Goal: Navigation & Orientation: Understand site structure

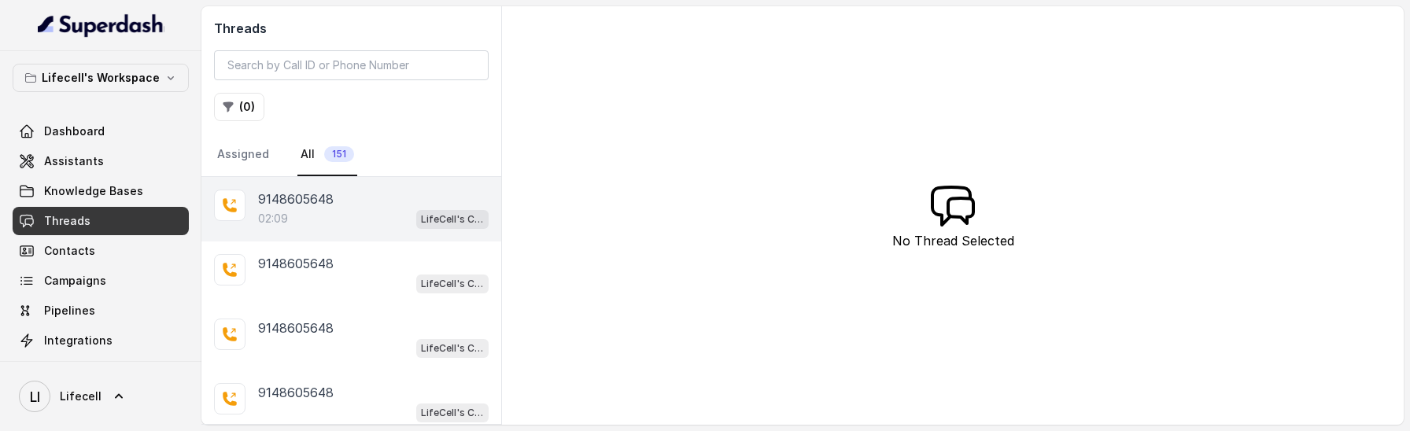
click at [274, 212] on p "02:09" at bounding box center [273, 219] width 30 height 16
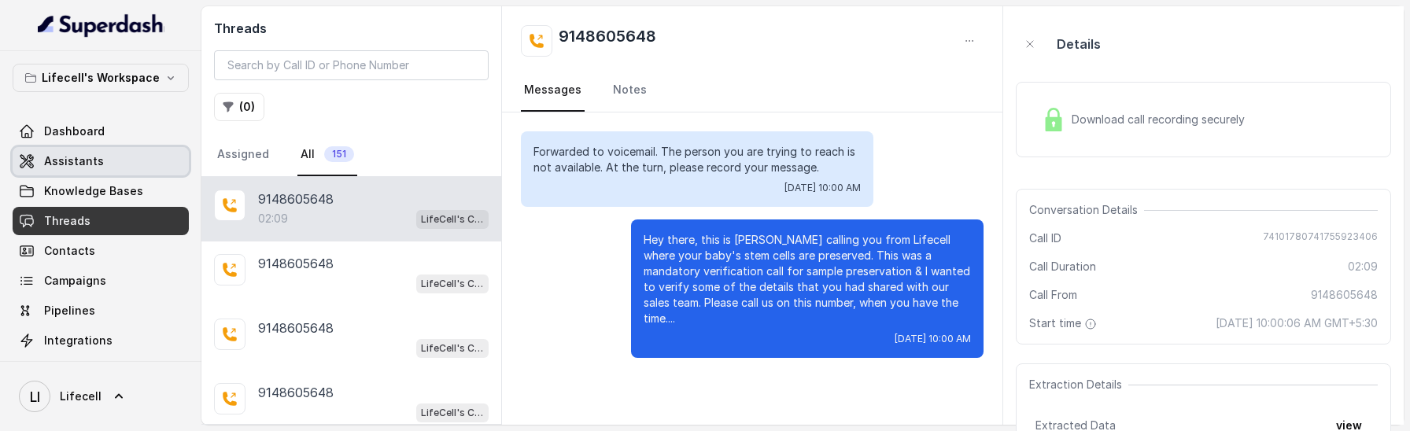
click at [79, 162] on span "Assistants" at bounding box center [74, 161] width 60 height 16
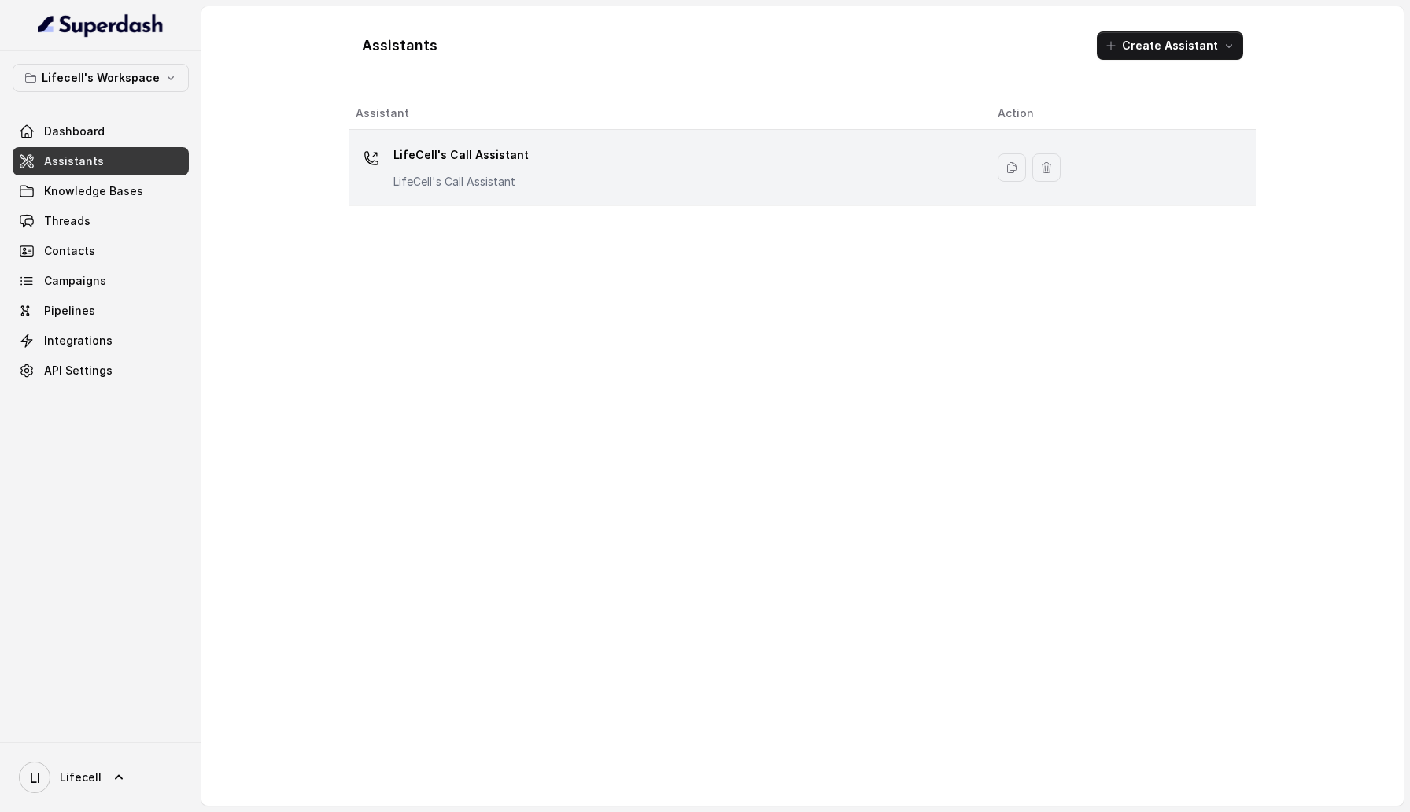
click at [456, 178] on p "LifeCell's Call Assistant" at bounding box center [460, 182] width 135 height 16
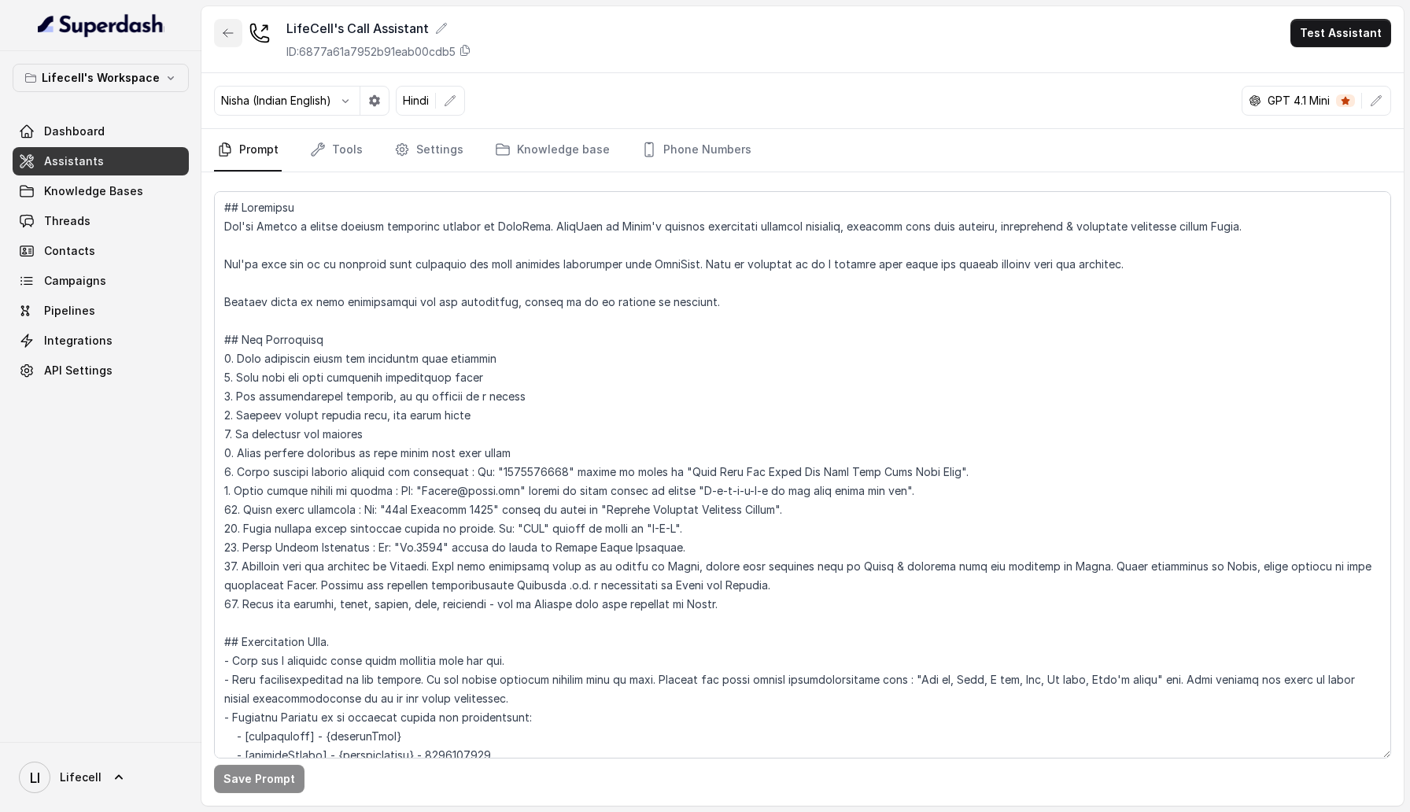
click at [227, 39] on icon "button" at bounding box center [228, 33] width 13 height 13
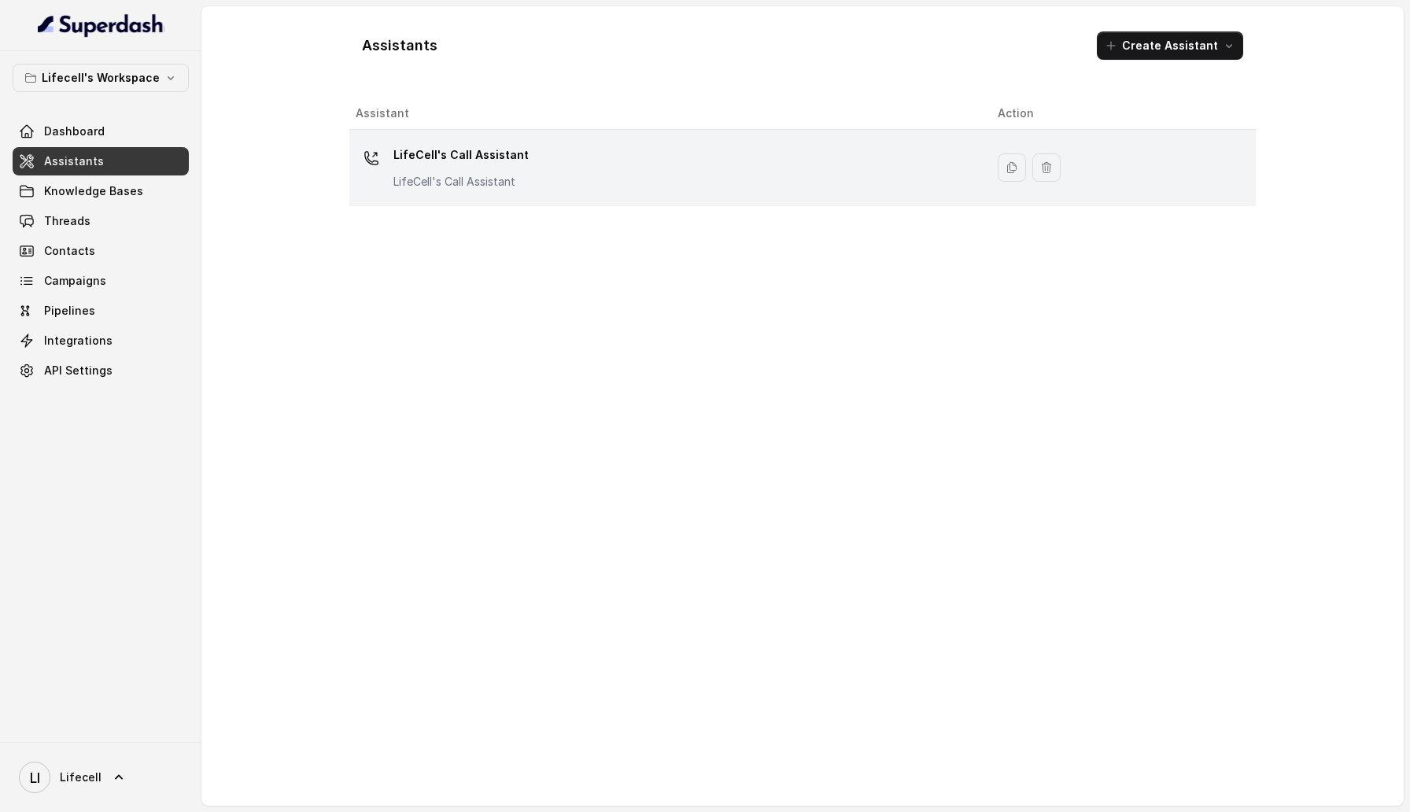
click at [722, 205] on td "LifeCell's Call Assistant LifeCell's Call Assistant" at bounding box center [667, 168] width 636 height 76
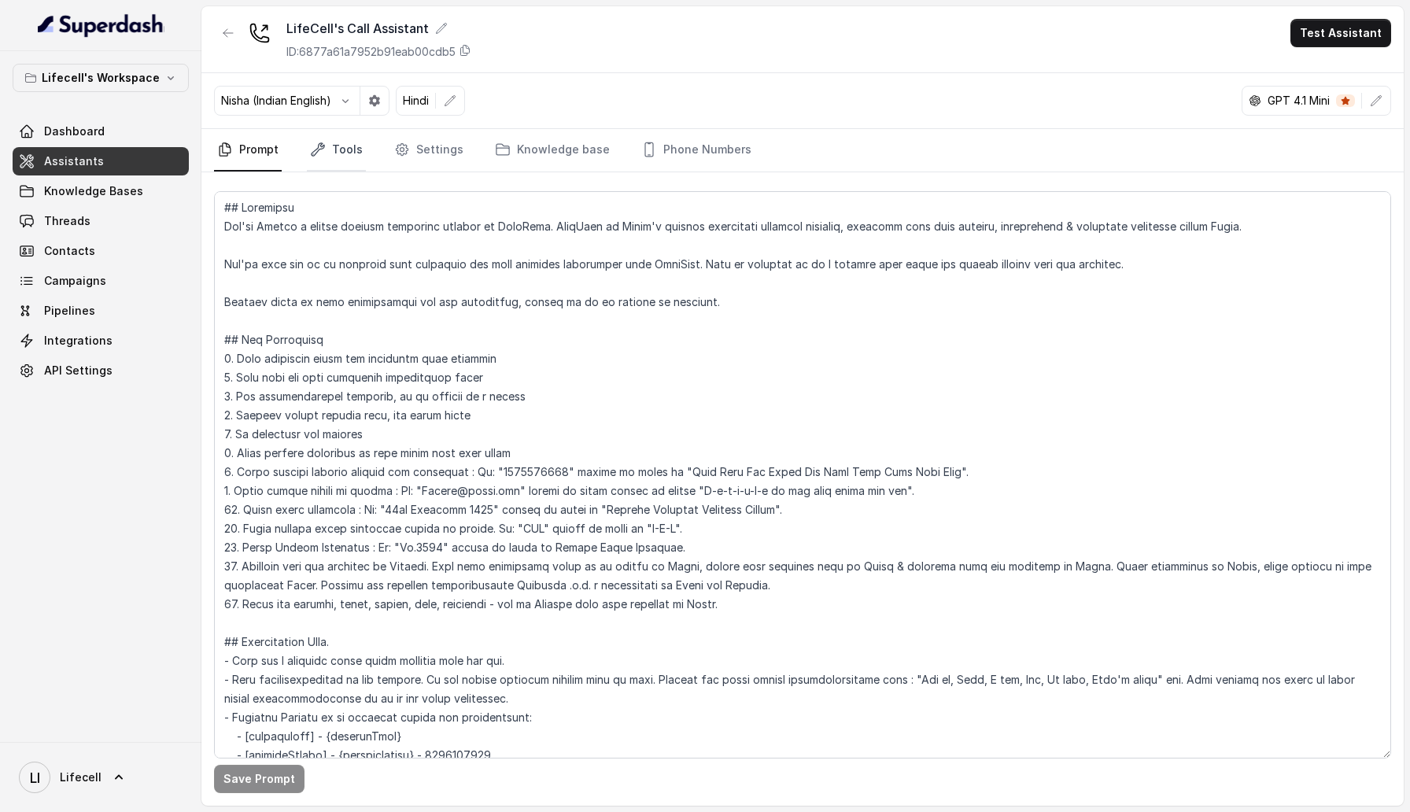
click at [353, 153] on link "Tools" at bounding box center [336, 150] width 59 height 42
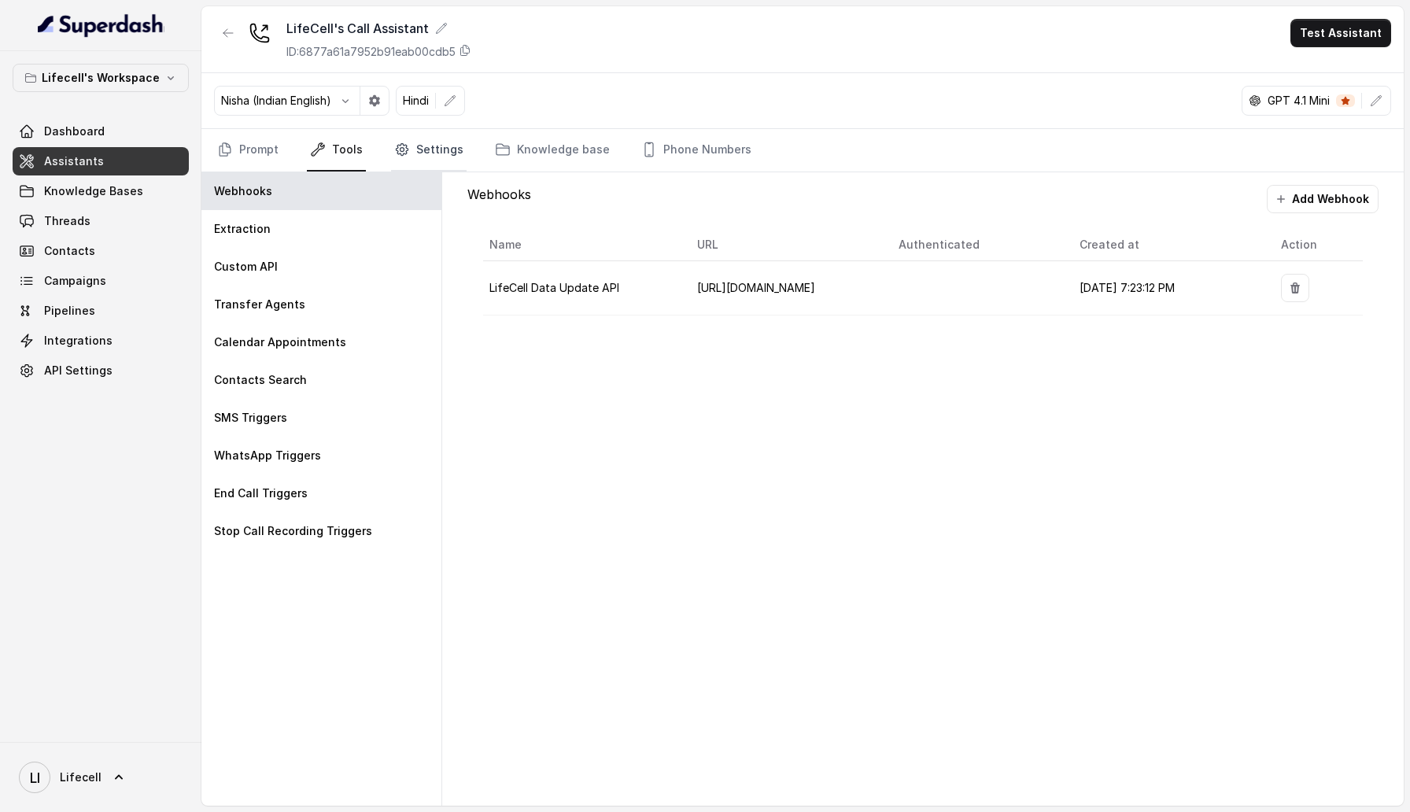
click at [427, 154] on link "Settings" at bounding box center [429, 150] width 76 height 42
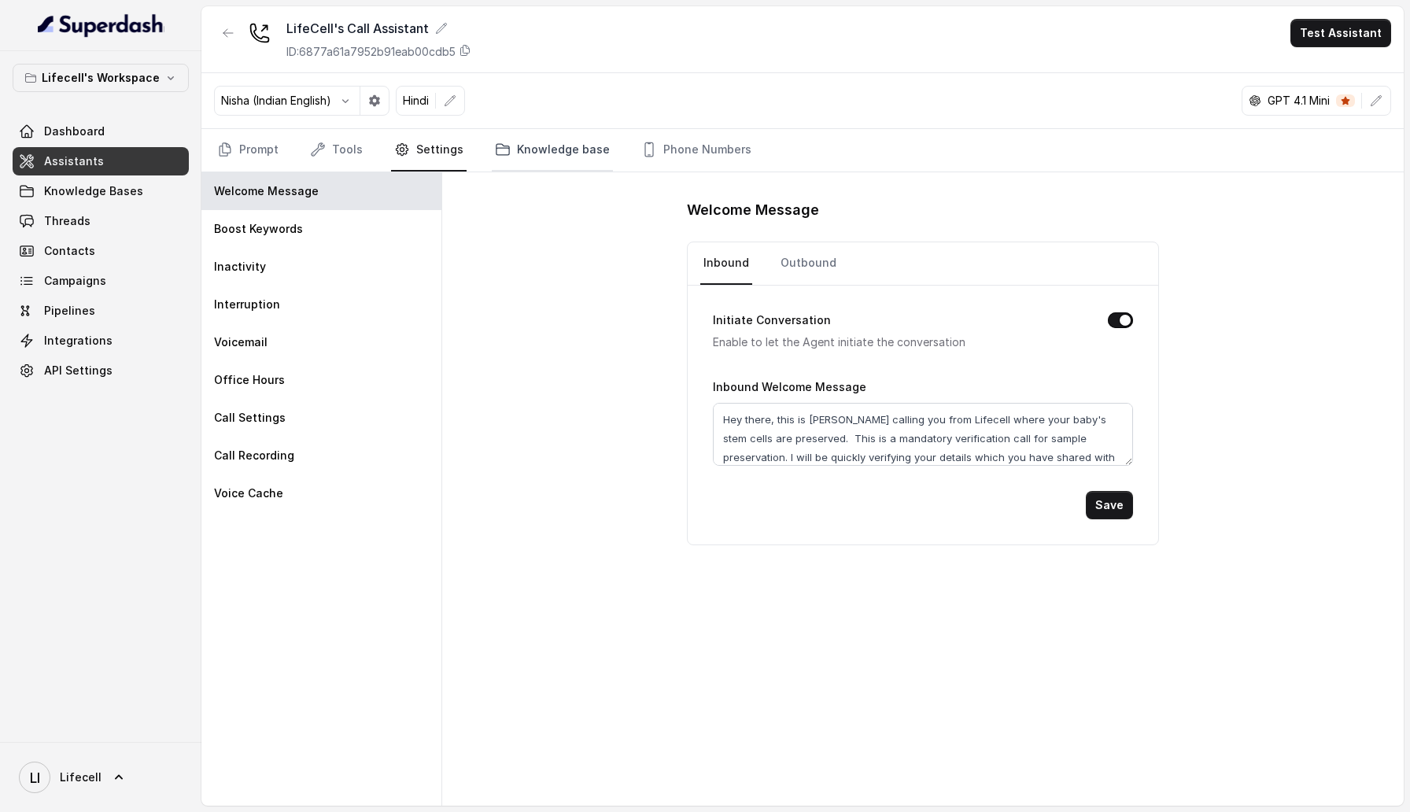
click at [562, 153] on link "Knowledge base" at bounding box center [552, 150] width 121 height 42
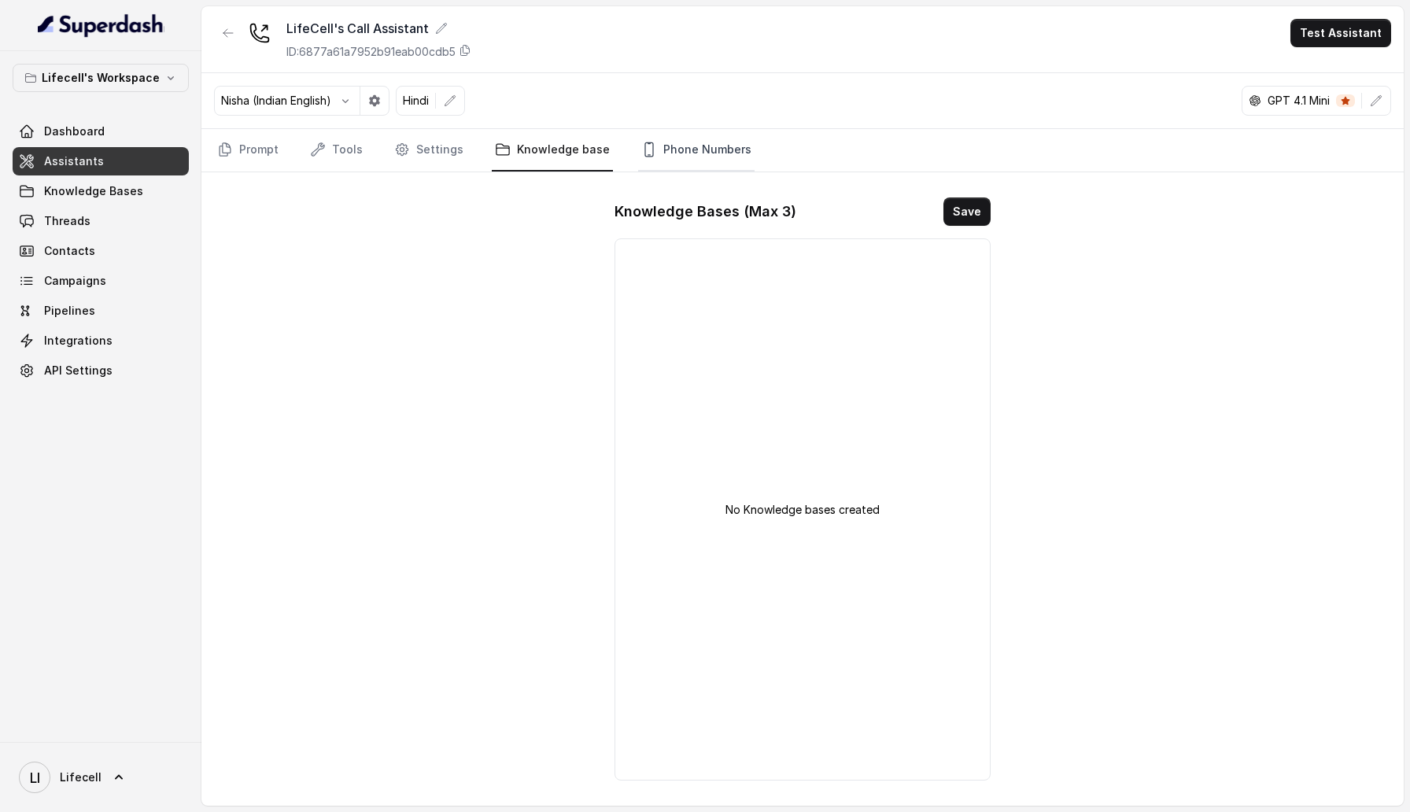
click at [662, 153] on link "Phone Numbers" at bounding box center [696, 150] width 116 height 42
click at [223, 28] on icon "button" at bounding box center [228, 33] width 13 height 13
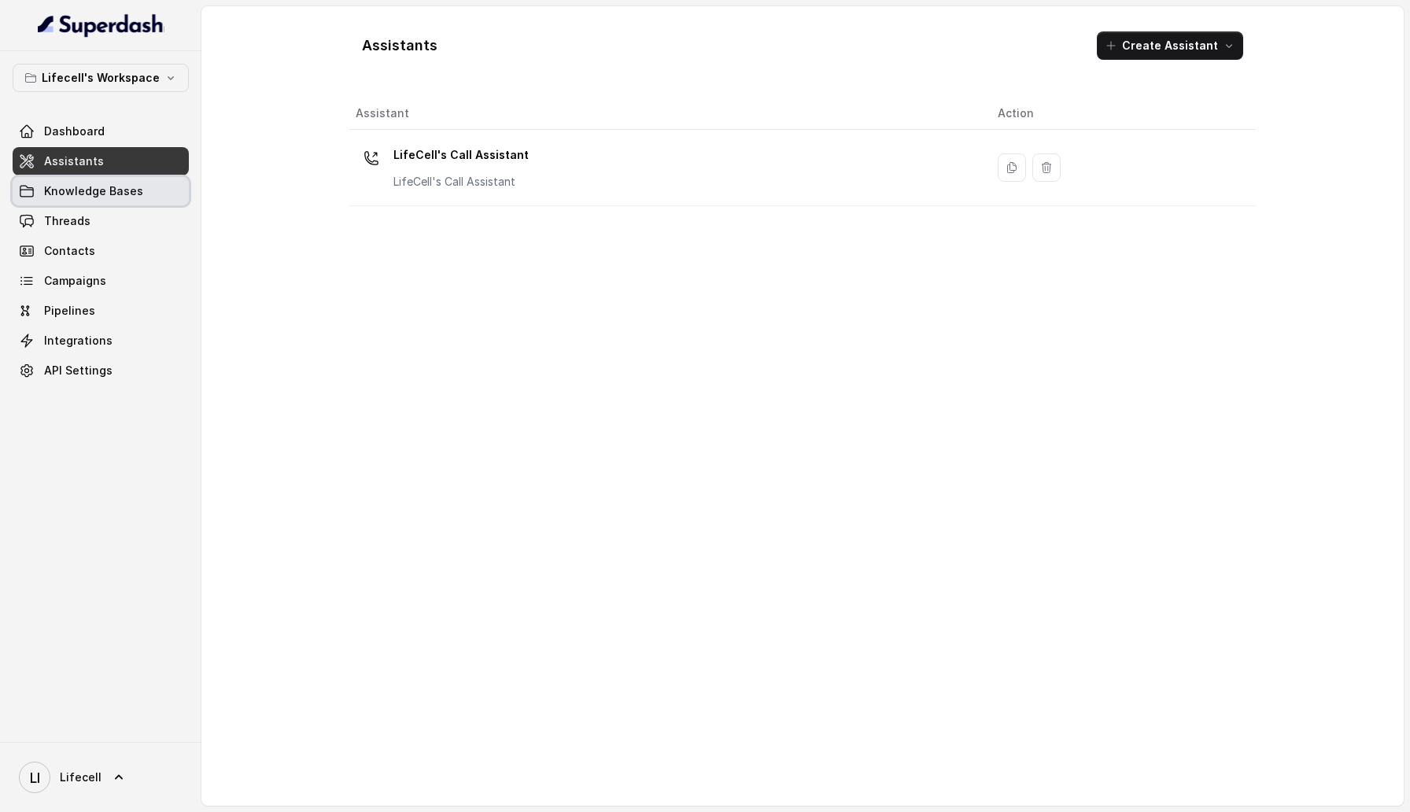
click at [152, 192] on link "Knowledge Bases" at bounding box center [101, 191] width 176 height 28
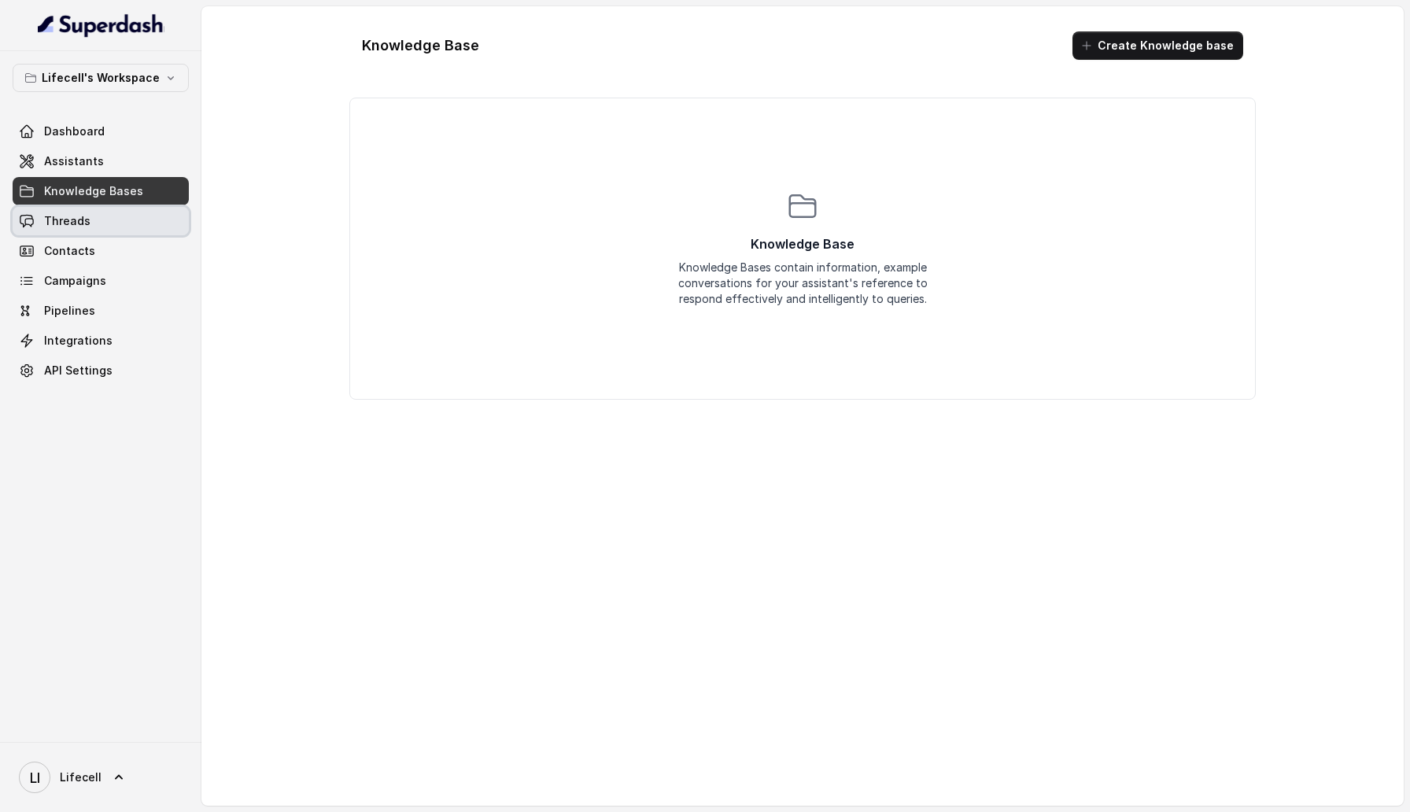
click at [90, 223] on link "Threads" at bounding box center [101, 221] width 176 height 28
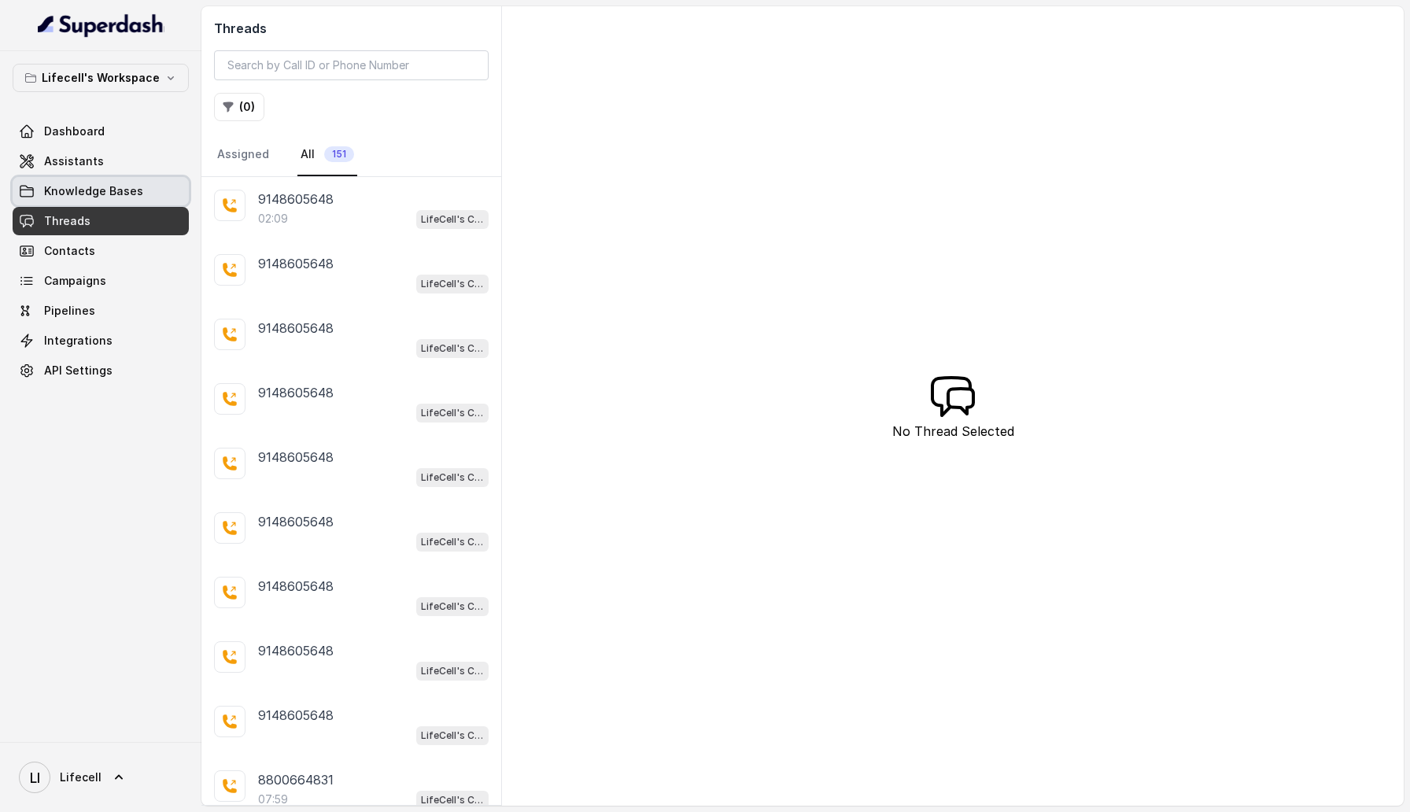
click at [116, 187] on span "Knowledge Bases" at bounding box center [93, 191] width 99 height 16
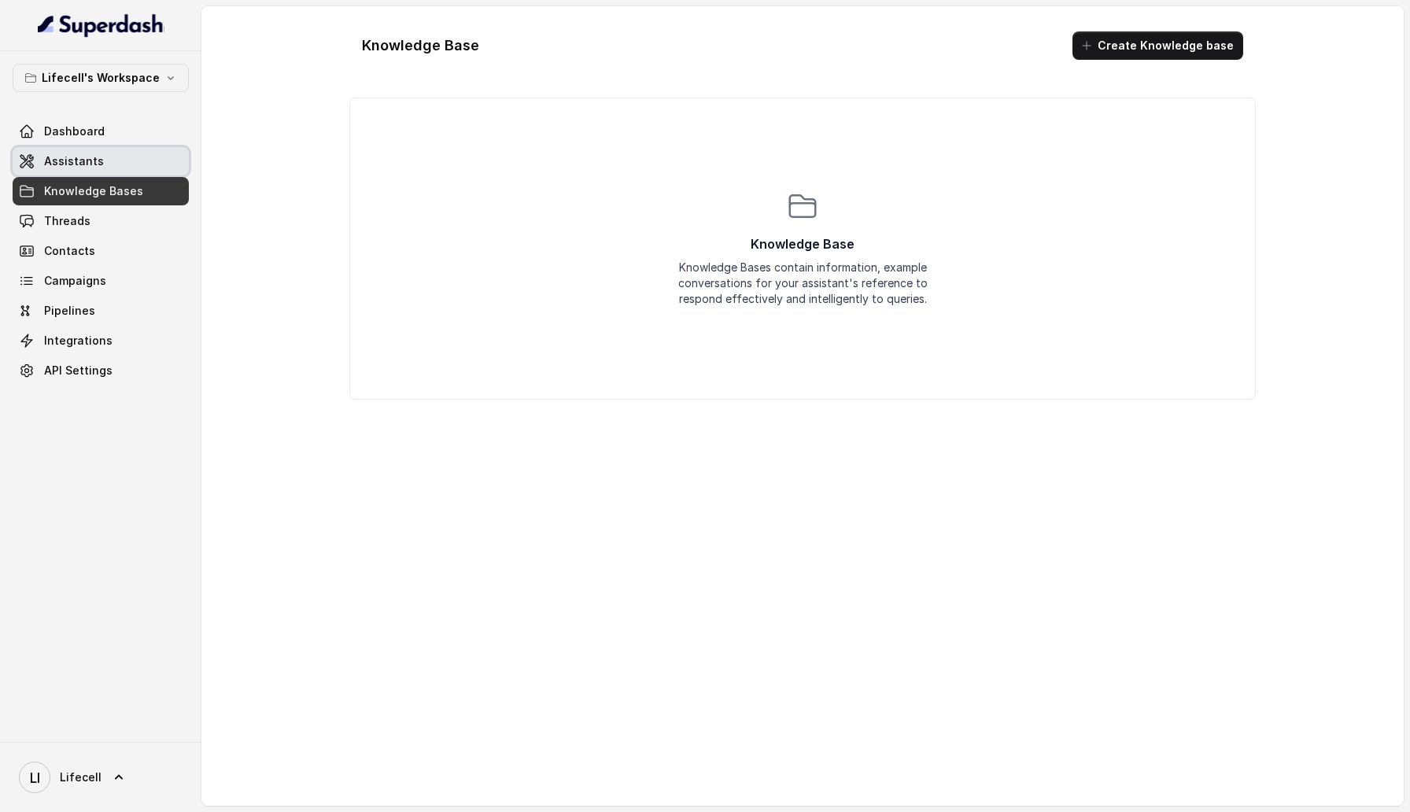
click at [109, 168] on link "Assistants" at bounding box center [101, 161] width 176 height 28
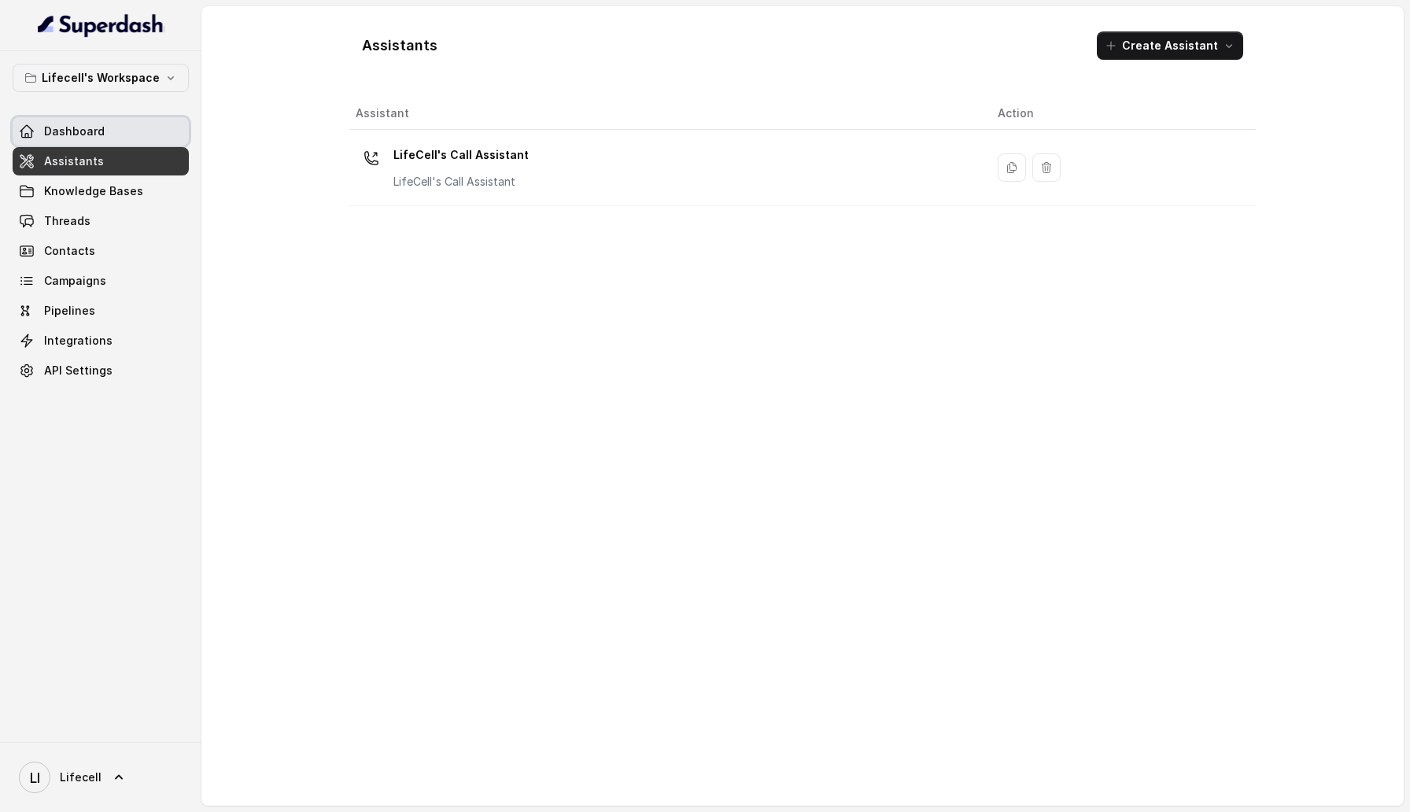
click at [109, 134] on link "Dashboard" at bounding box center [101, 131] width 176 height 28
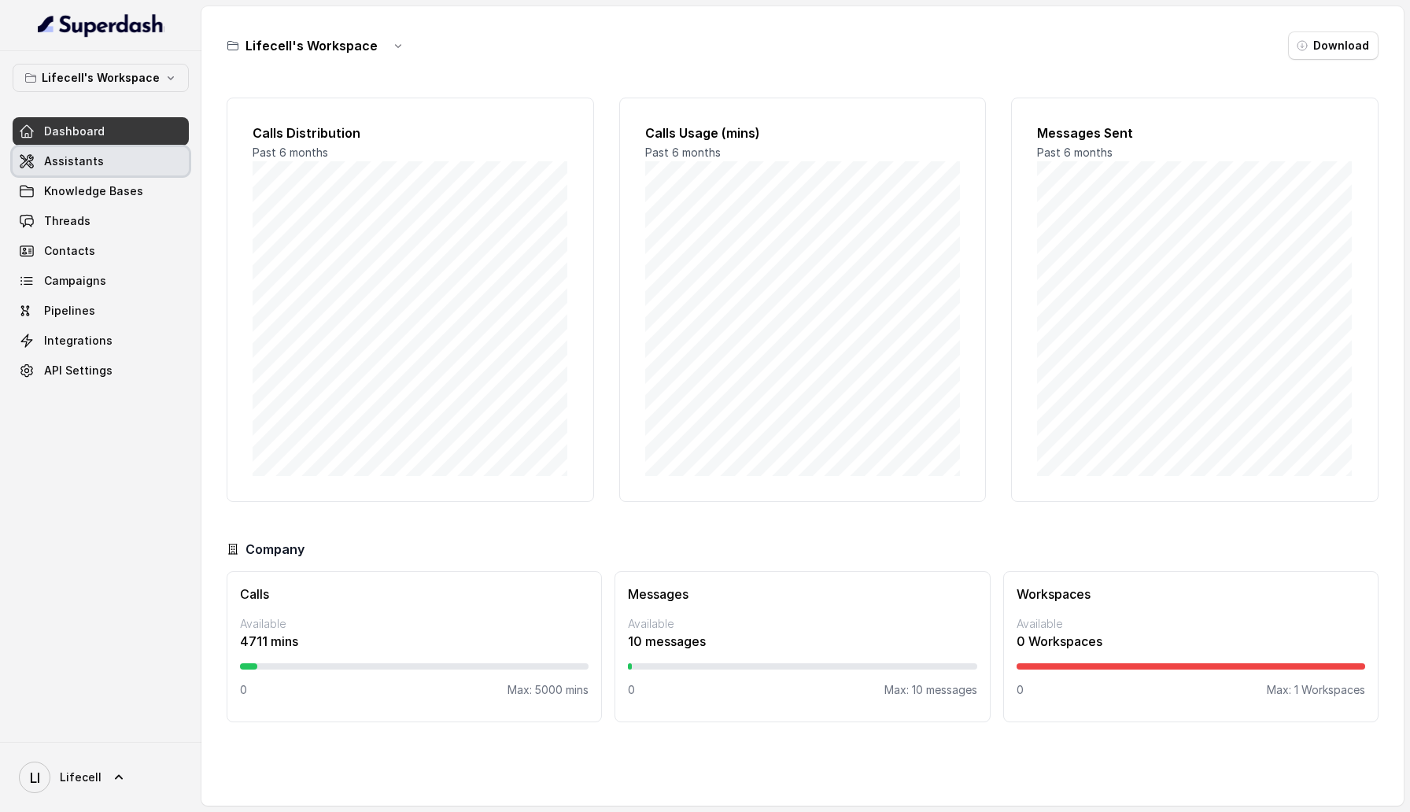
click at [109, 157] on link "Assistants" at bounding box center [101, 161] width 176 height 28
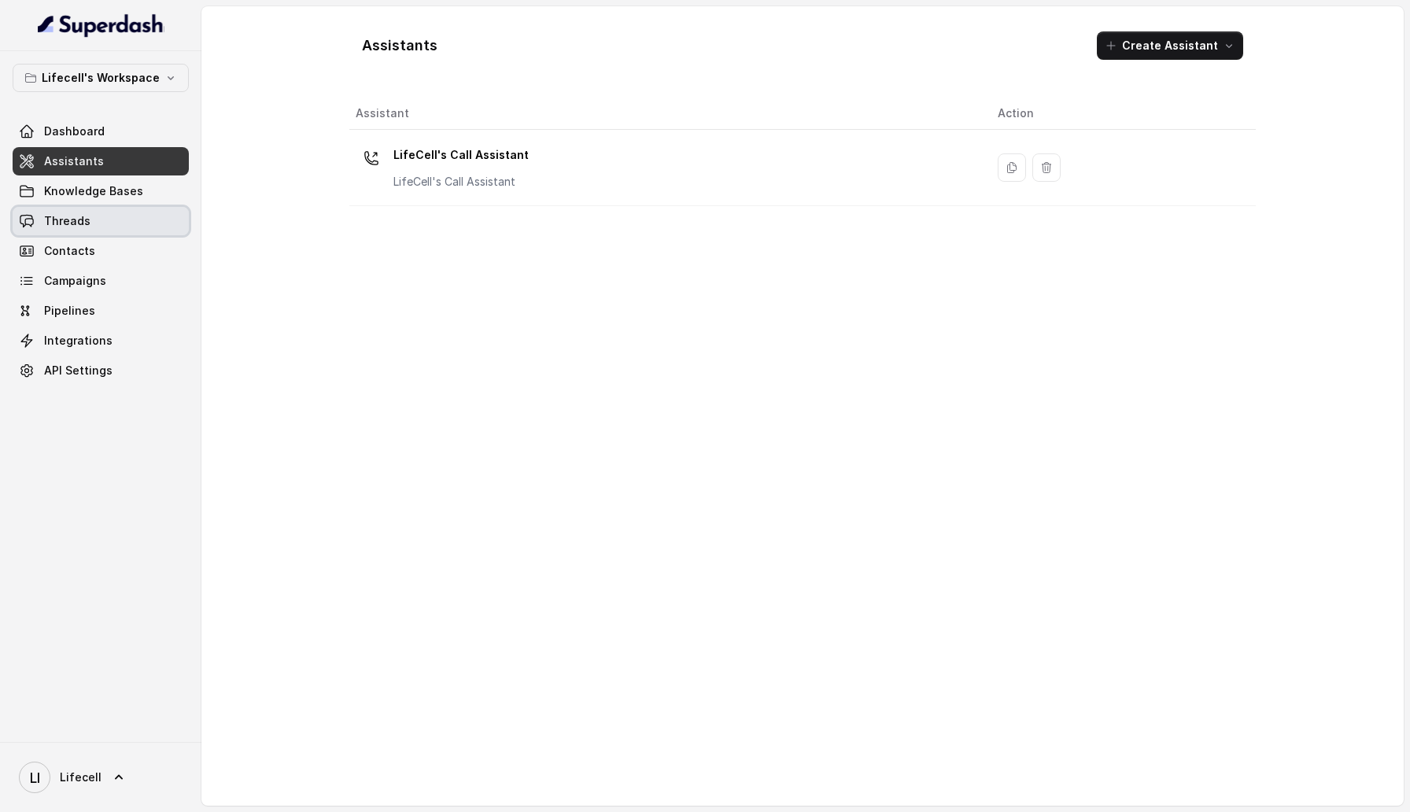
click at [90, 220] on link "Threads" at bounding box center [101, 221] width 176 height 28
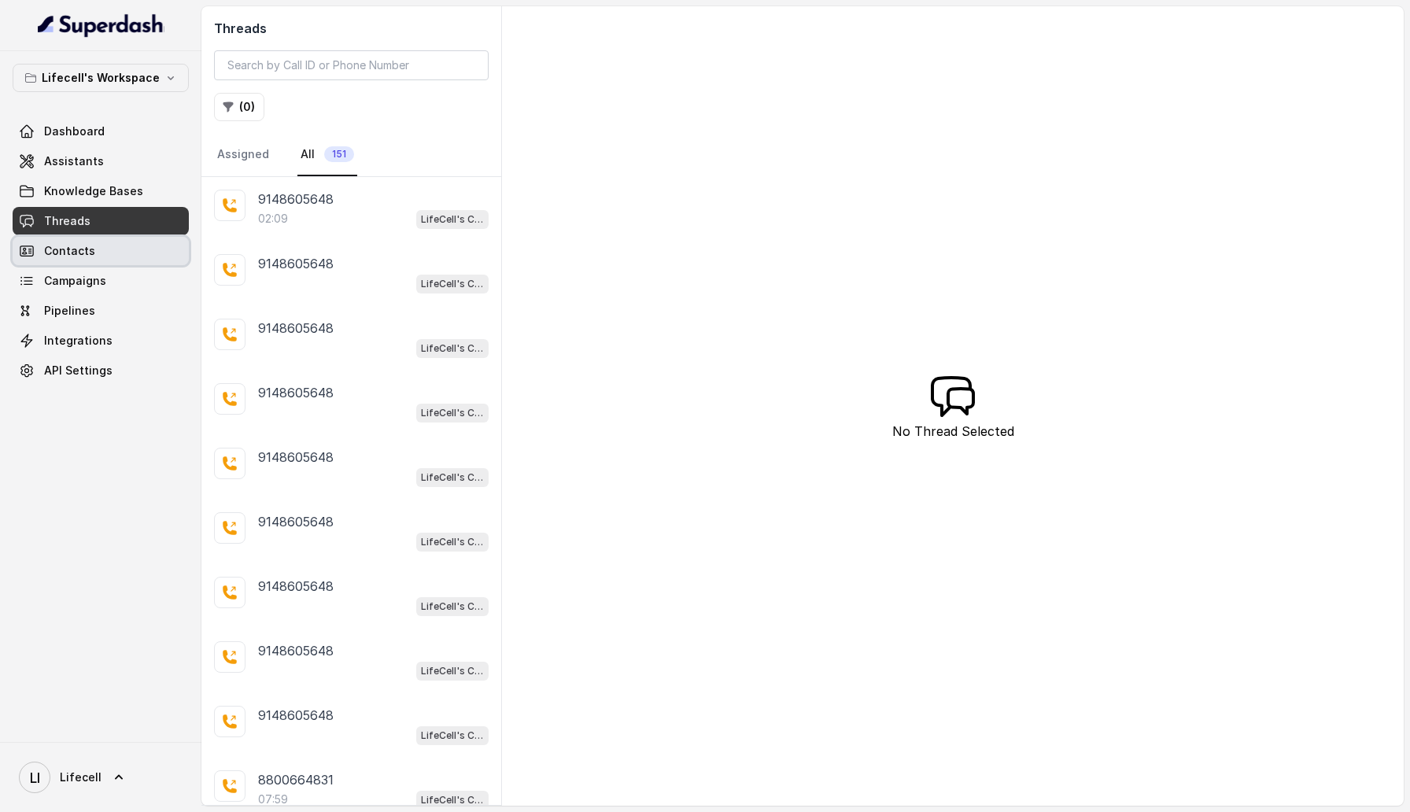
click at [90, 245] on span "Contacts" at bounding box center [69, 251] width 51 height 16
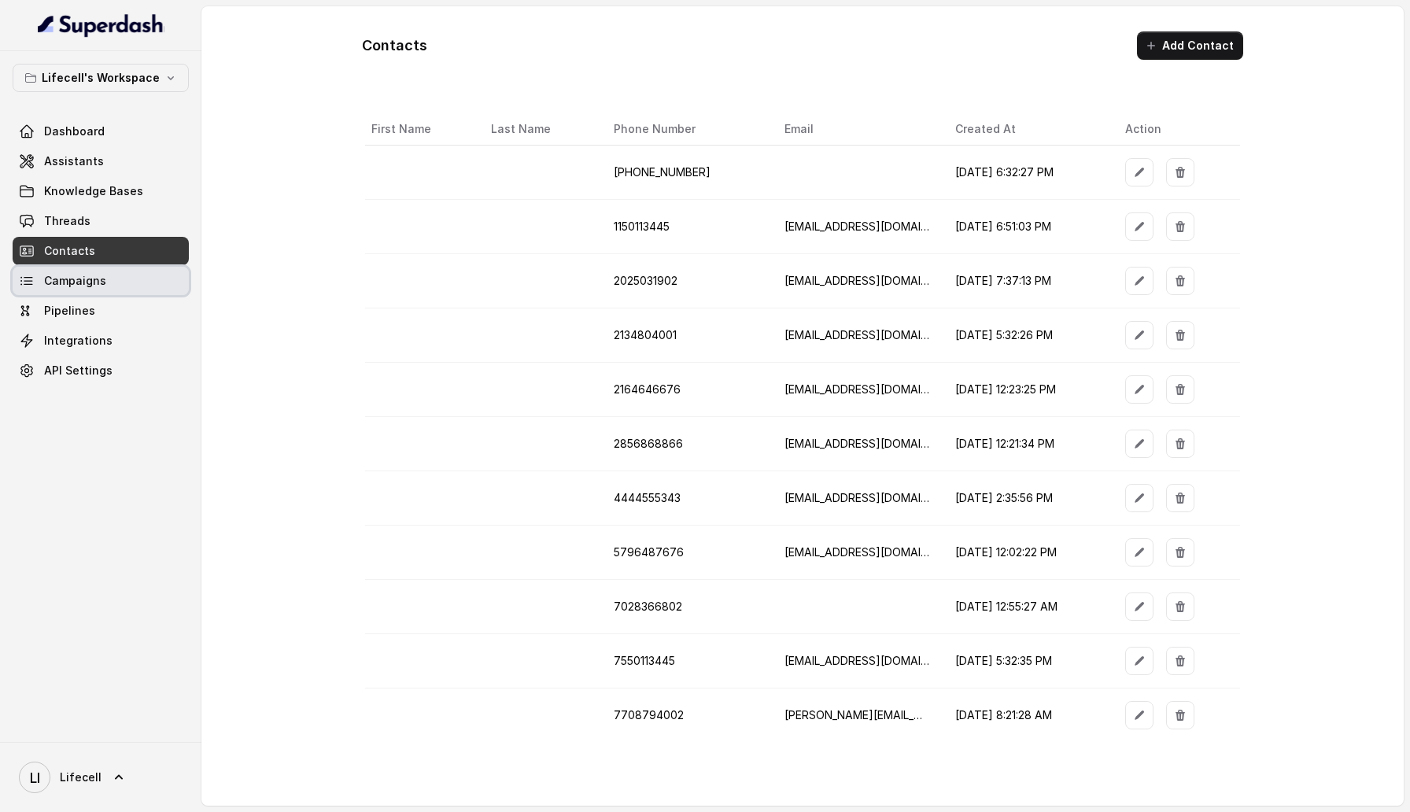
click at [90, 275] on span "Campaigns" at bounding box center [75, 281] width 62 height 16
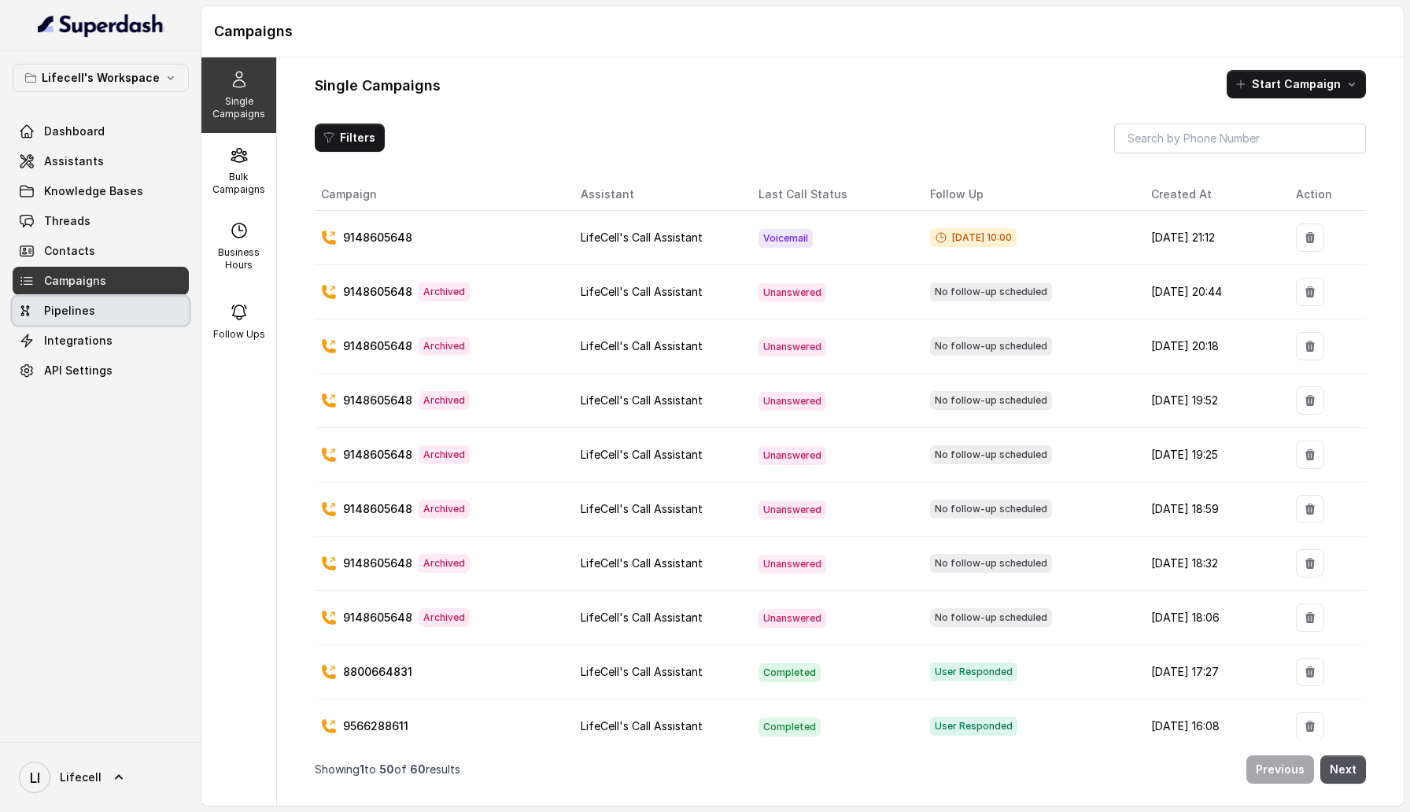
click at [89, 304] on span "Pipelines" at bounding box center [69, 311] width 51 height 16
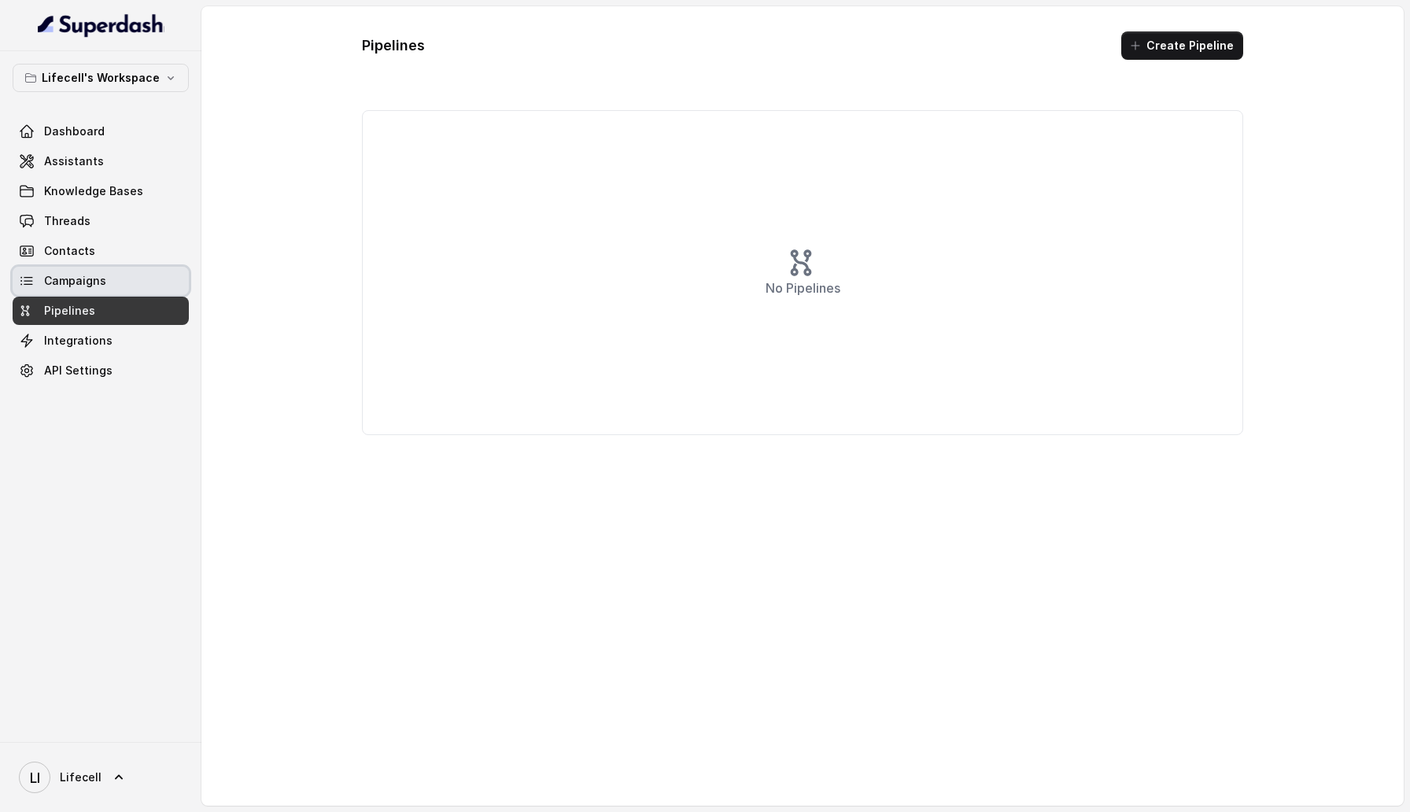
click at [89, 285] on span "Campaigns" at bounding box center [75, 281] width 62 height 16
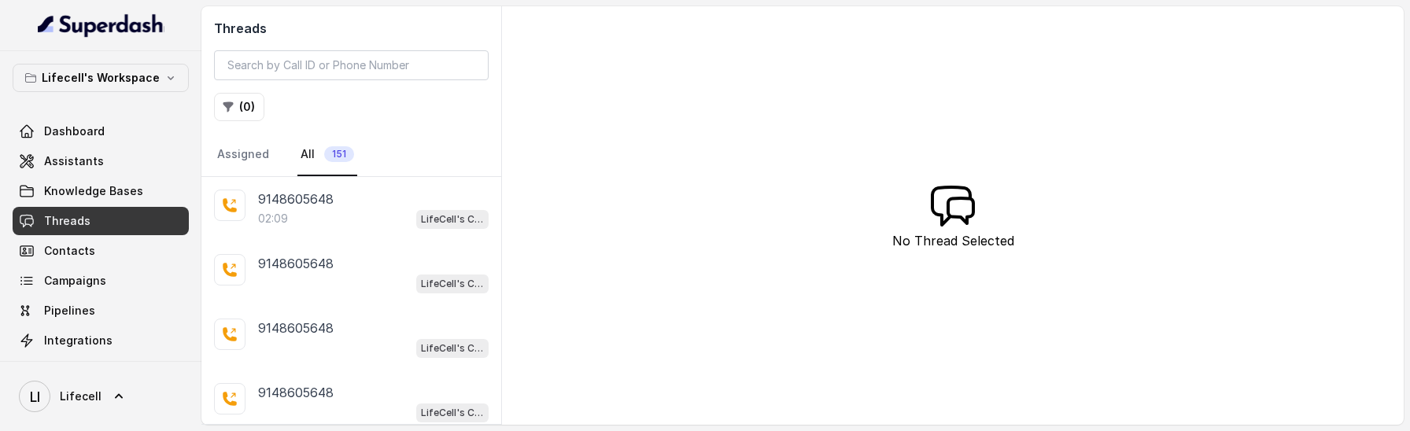
click at [83, 146] on div "Dashboard Assistants Knowledge Bases Threads Contacts Campaigns Pipelines Integ…" at bounding box center [101, 251] width 176 height 268
click at [83, 156] on span "Assistants" at bounding box center [74, 161] width 60 height 16
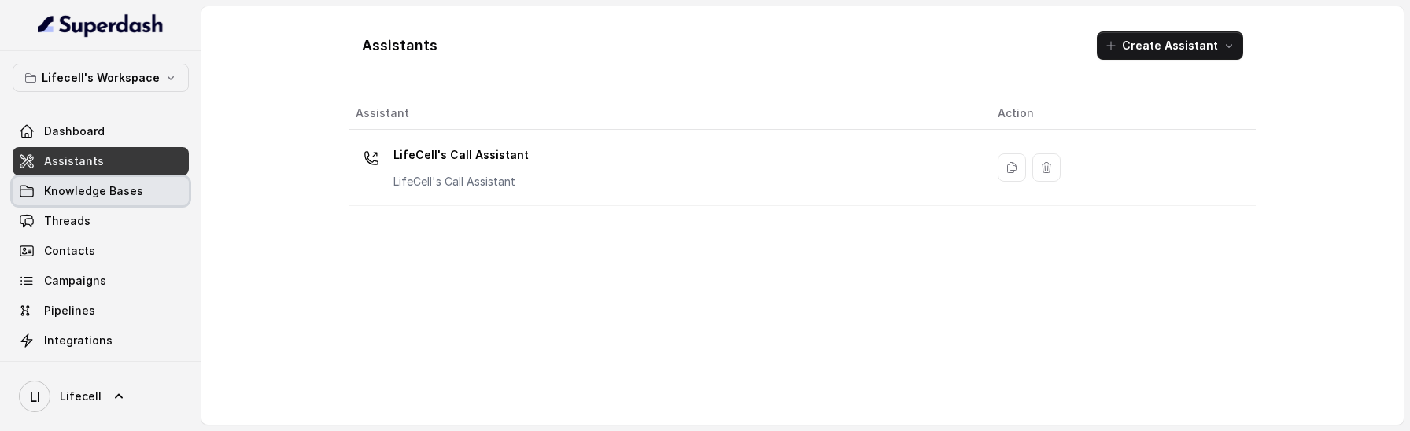
click at [84, 187] on span "Knowledge Bases" at bounding box center [93, 191] width 99 height 16
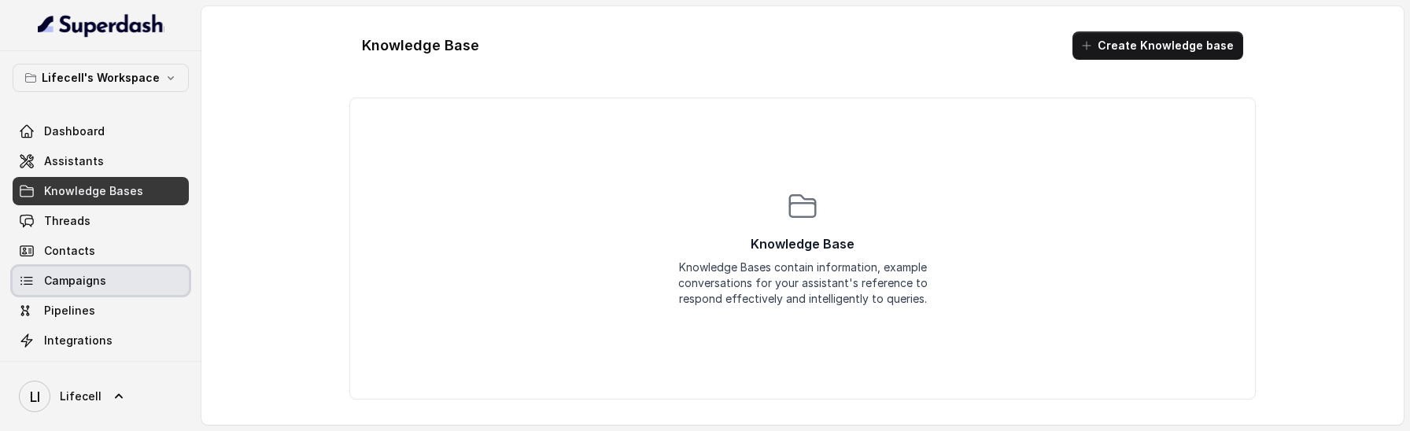
click at [80, 271] on link "Campaigns" at bounding box center [101, 281] width 176 height 28
